Goal: Task Accomplishment & Management: Use online tool/utility

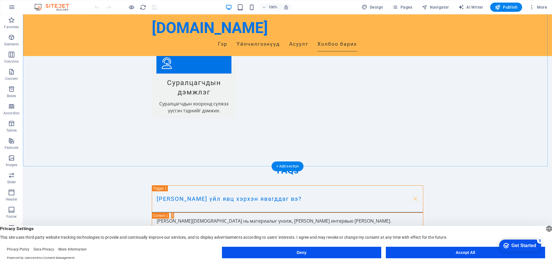
scroll to position [713, 0]
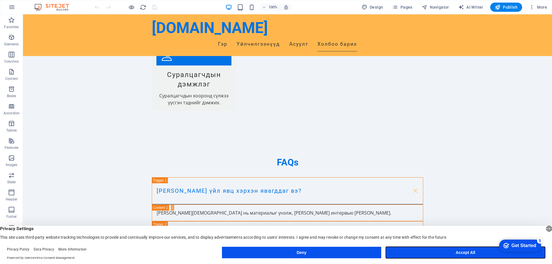
click at [479, 251] on button "Accept All" at bounding box center [465, 252] width 159 height 11
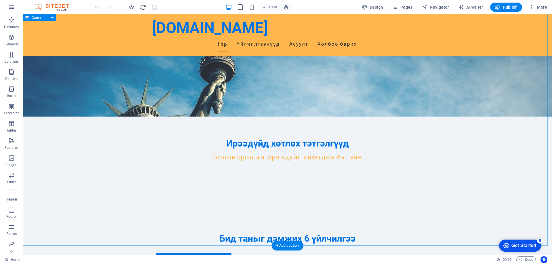
scroll to position [0, 0]
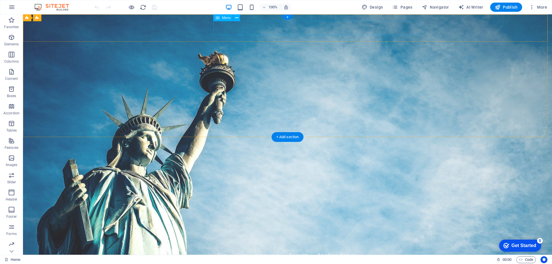
click at [251, 248] on nav "[PERSON_NAME] [PERSON_NAME] барих" at bounding box center [287, 255] width 271 height 14
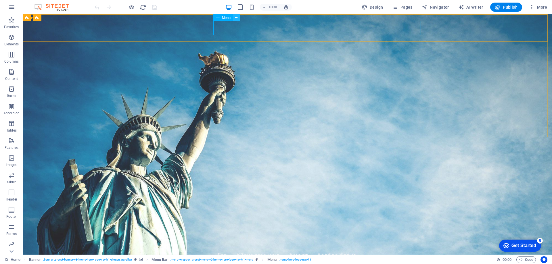
click at [236, 19] on icon at bounding box center [236, 18] width 3 height 6
click at [239, 18] on button at bounding box center [236, 17] width 7 height 7
click at [516, 126] on figure at bounding box center [287, 134] width 529 height 241
click at [252, 248] on nav "[PERSON_NAME] [PERSON_NAME] барих" at bounding box center [287, 255] width 271 height 14
click at [224, 19] on span "Menu" at bounding box center [226, 17] width 9 height 3
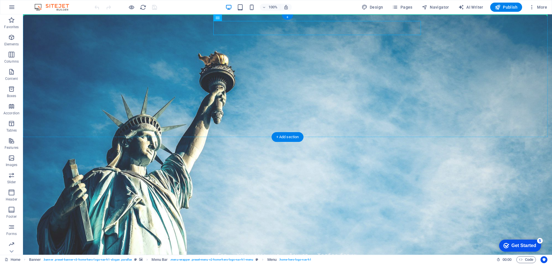
drag, startPoint x: 252, startPoint y: 34, endPoint x: 253, endPoint y: 20, distance: 13.5
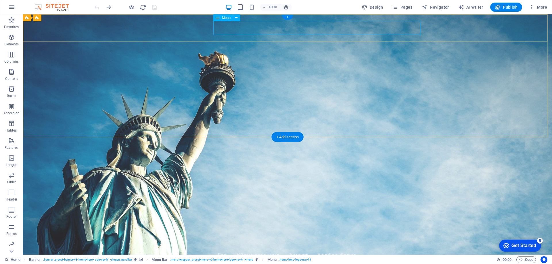
click at [327, 248] on nav "[PERSON_NAME] [PERSON_NAME] барих" at bounding box center [287, 255] width 271 height 14
click at [276, 248] on nav "[PERSON_NAME] [PERSON_NAME] барих" at bounding box center [287, 255] width 271 height 14
select select
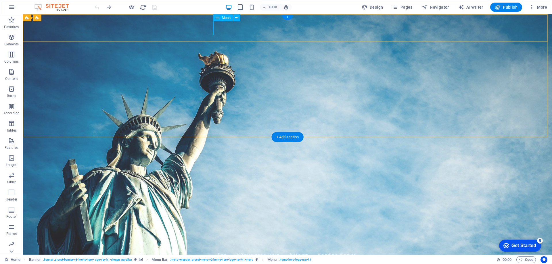
select select
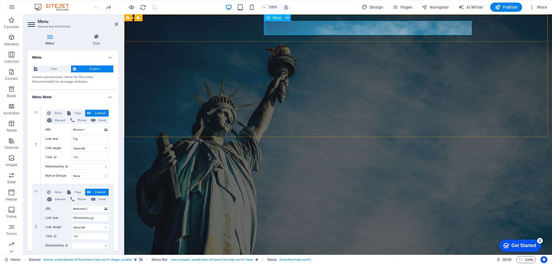
click at [290, 248] on nav "[PERSON_NAME] [PERSON_NAME] барих" at bounding box center [337, 255] width 271 height 14
drag, startPoint x: 80, startPoint y: 139, endPoint x: 53, endPoint y: 140, distance: 27.0
click at [53, 140] on div "Link text Гэр" at bounding box center [77, 139] width 64 height 7
type input "T"
select select
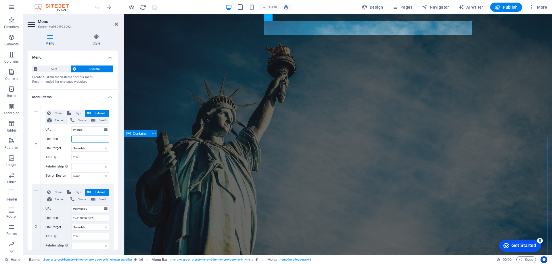
select select
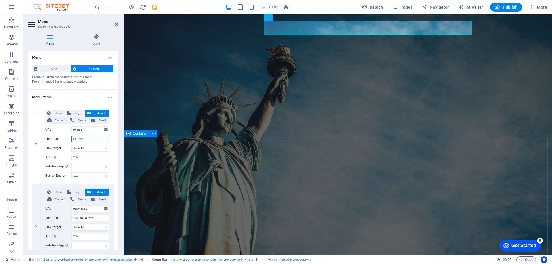
select select
type input "V"
click at [82, 142] on input "Link text" at bounding box center [90, 139] width 38 height 7
type input "ЭНх"
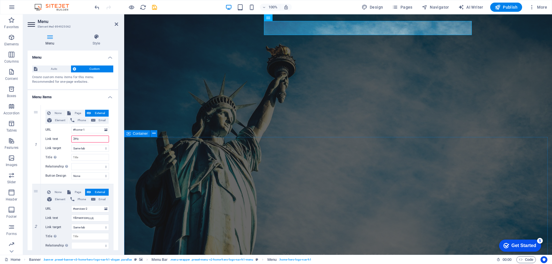
select select
type input "Эр"
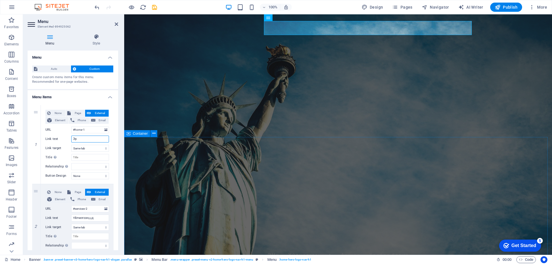
select select
type input "Эх"
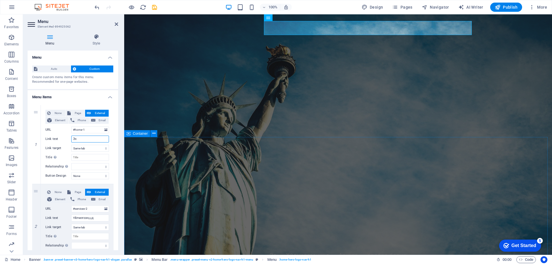
select select
type input "Эхлэл"
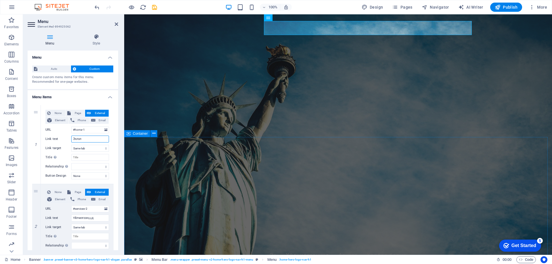
select select
type input "Эхлэл"
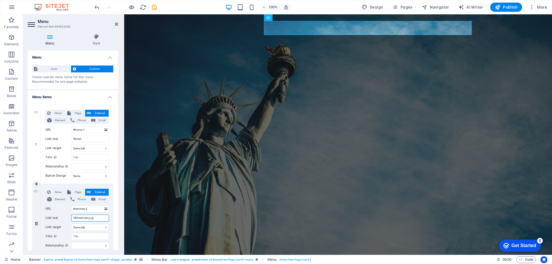
drag, startPoint x: 95, startPoint y: 218, endPoint x: 53, endPoint y: 221, distance: 42.3
click at [53, 221] on div "Link text Үйлчилгээнүүд" at bounding box center [77, 218] width 64 height 7
type input "үйл"
select select
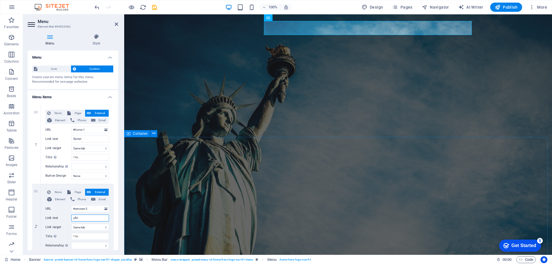
select select
type input "ү"
type input "Ү"
select select
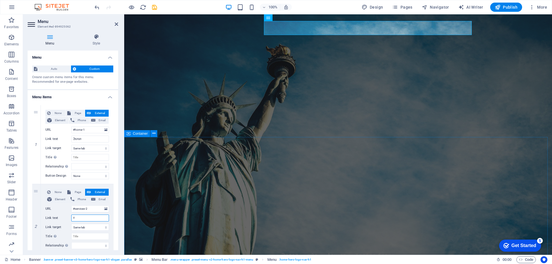
select select
type input "Үйлчилгээ"
select select
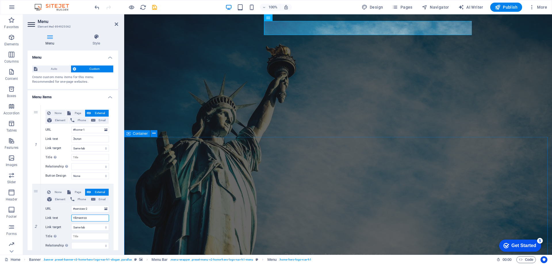
select select
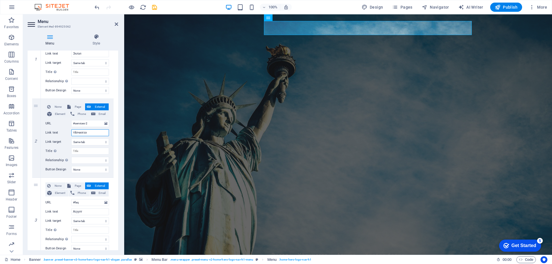
scroll to position [86, 0]
type input "Үйлчилгээ"
drag, startPoint x: 89, startPoint y: 210, endPoint x: 53, endPoint y: 210, distance: 35.9
click at [53, 210] on div "Link text Асуулт" at bounding box center [77, 211] width 64 height 7
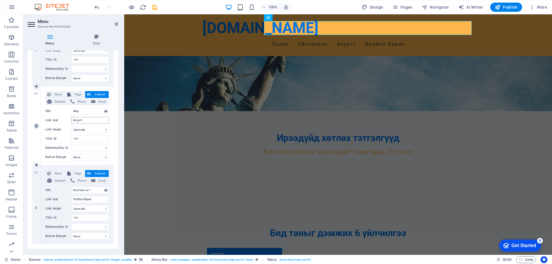
scroll to position [187, 0]
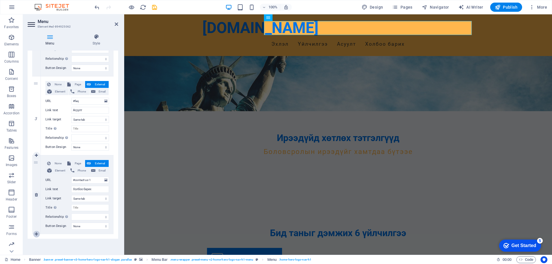
click at [35, 234] on icon at bounding box center [36, 234] width 3 height 4
select select
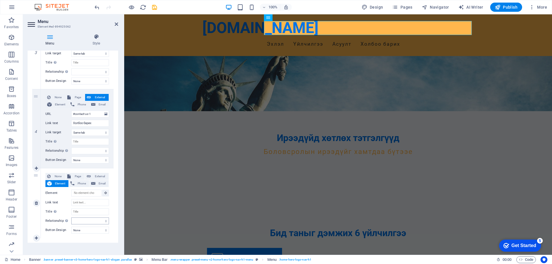
scroll to position [257, 0]
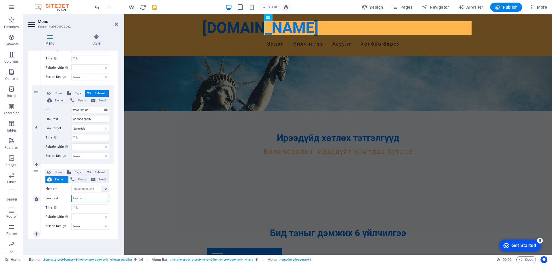
click at [89, 197] on input "Link text" at bounding box center [90, 198] width 38 height 7
type input "[PERSON_NAME]"
select select
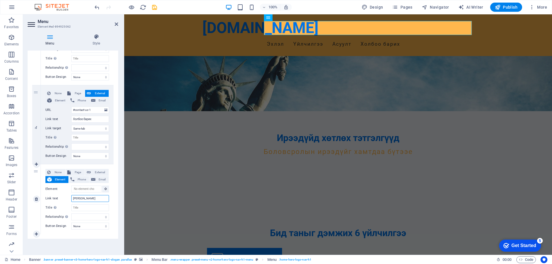
select select
type input "Апп"
select select
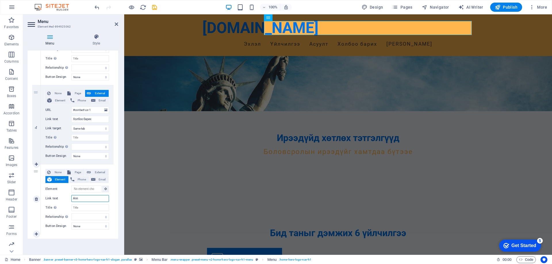
select select
type input "Апп"
select select
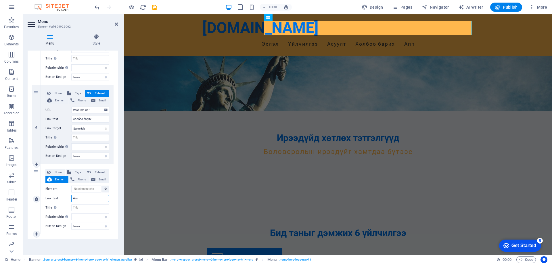
select select
type input "Апп тх"
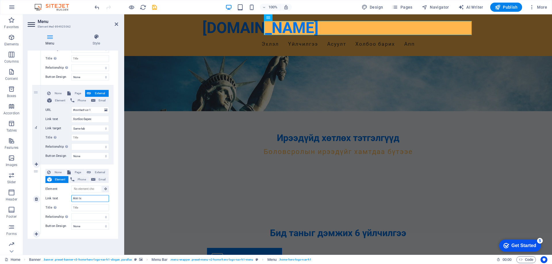
select select
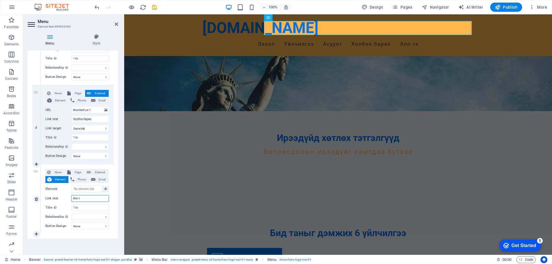
type input "Апп та"
select select
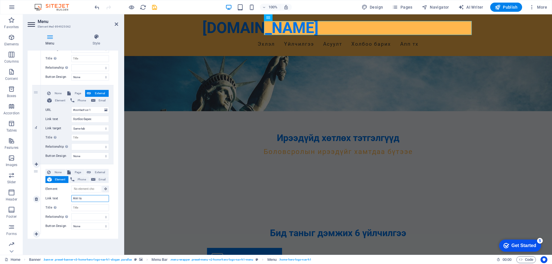
select select
type input "Апп татах"
select select
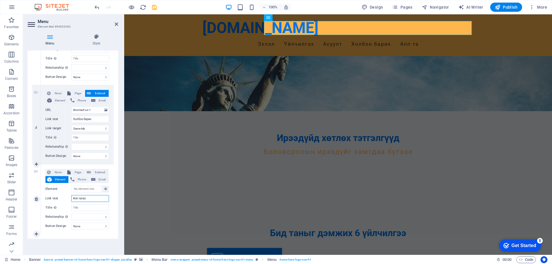
select select
type input "Апп татах"
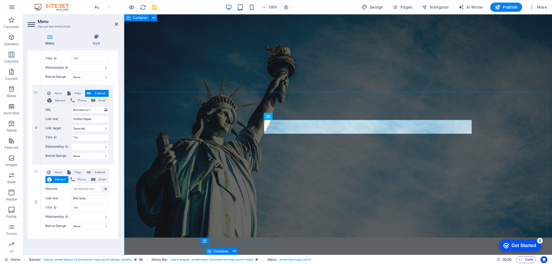
scroll to position [0, 0]
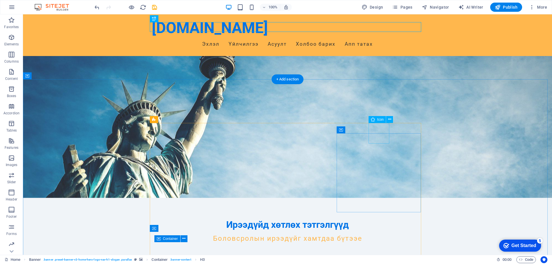
scroll to position [57, 0]
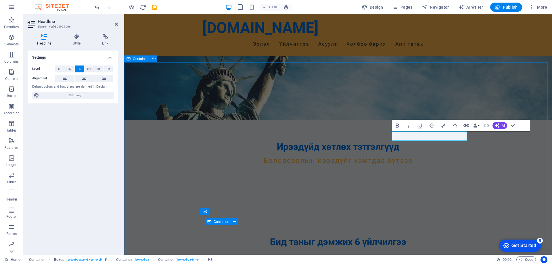
scroll to position [144, 0]
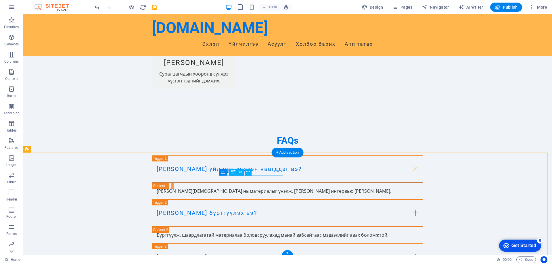
scroll to position [713, 0]
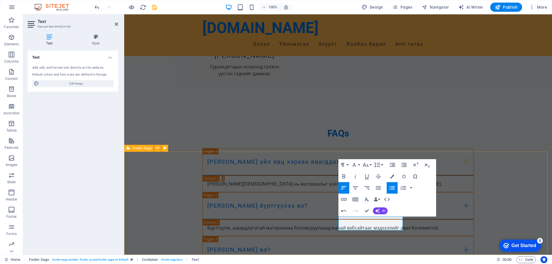
drag, startPoint x: 368, startPoint y: 227, endPoint x: 329, endPoint y: 232, distance: 39.7
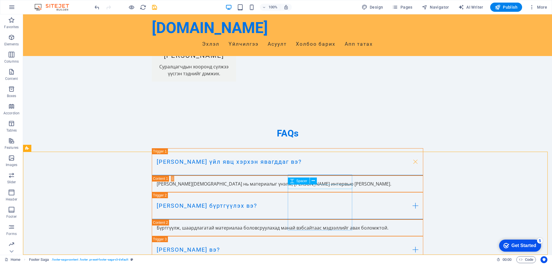
click at [320, 178] on div "Spacer" at bounding box center [304, 181] width 33 height 7
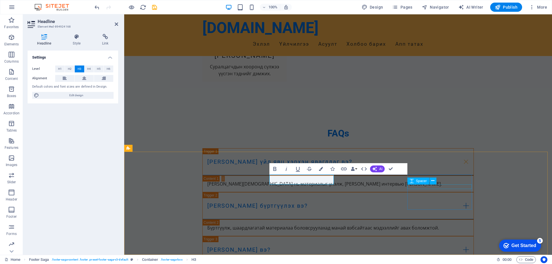
click at [423, 181] on span "Spacer" at bounding box center [421, 180] width 11 height 3
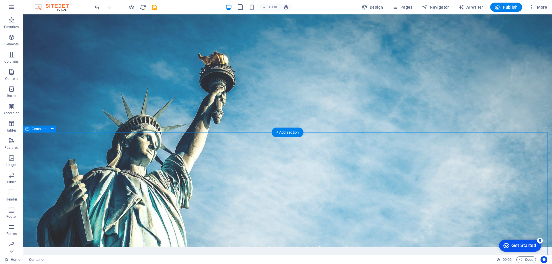
scroll to position [0, 0]
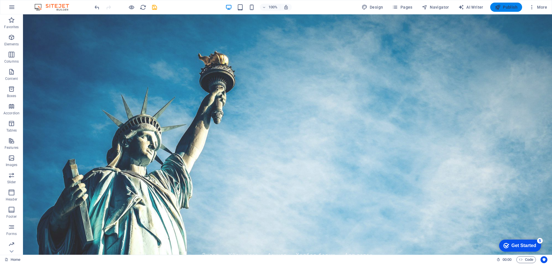
click at [508, 8] on span "Publish" at bounding box center [506, 7] width 23 height 6
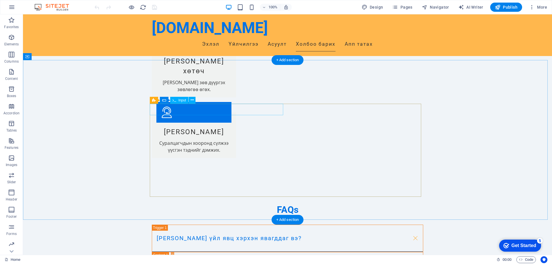
scroll to position [627, 0]
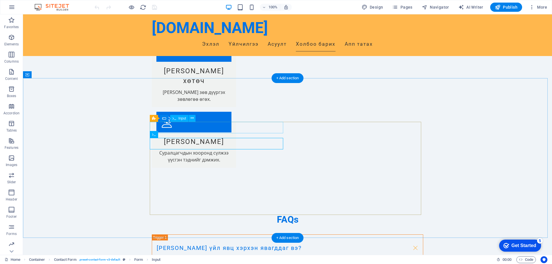
click at [191, 120] on icon at bounding box center [192, 118] width 3 height 6
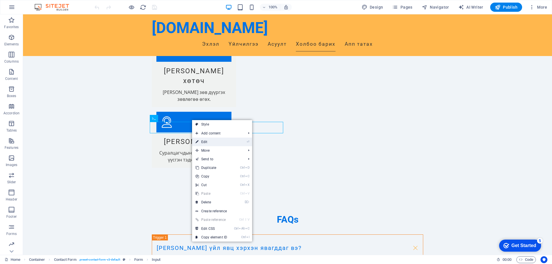
click at [239, 141] on li "⏎ Edit" at bounding box center [222, 142] width 60 height 9
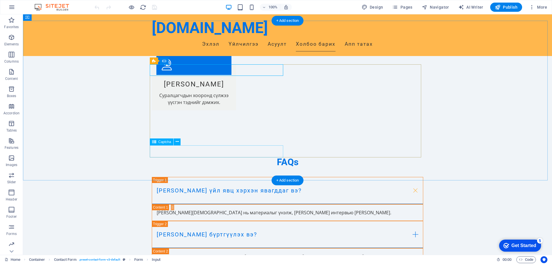
scroll to position [713, 0]
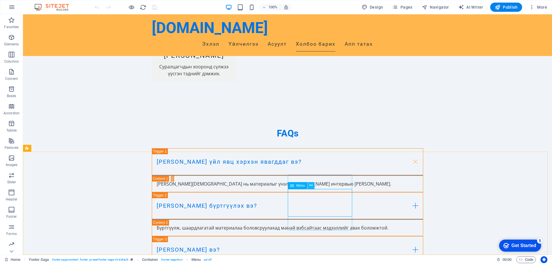
click at [311, 187] on icon at bounding box center [310, 186] width 3 height 6
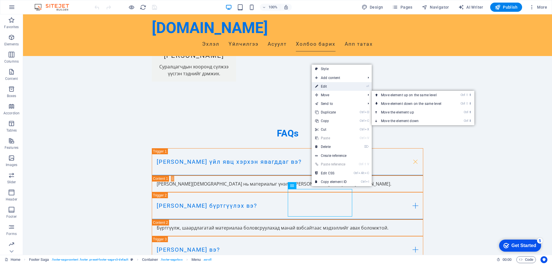
click at [340, 89] on link "⏎ Edit" at bounding box center [331, 86] width 39 height 9
select select
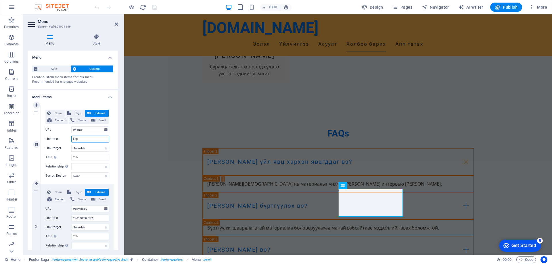
drag, startPoint x: 95, startPoint y: 140, endPoint x: 58, endPoint y: 142, distance: 36.3
click at [59, 142] on div "Link text Гэр" at bounding box center [77, 139] width 64 height 7
type input "mr"
select select
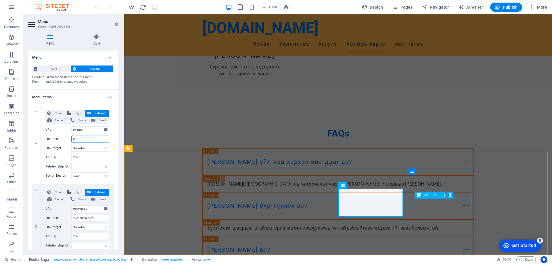
select select
type input "m"
type input "Тэ"
select select
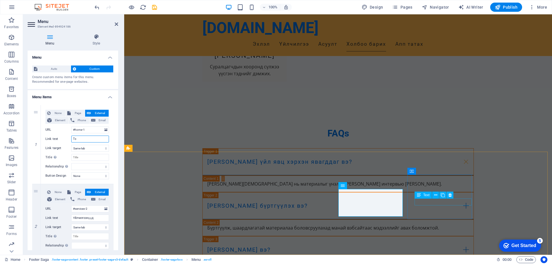
select select
type input "Тэтглэг"
select select
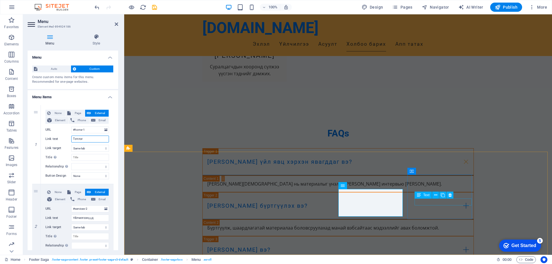
select select
type input "Тэтглэг"
click at [508, 7] on span "Publish" at bounding box center [506, 7] width 23 height 6
